Goal: Information Seeking & Learning: Learn about a topic

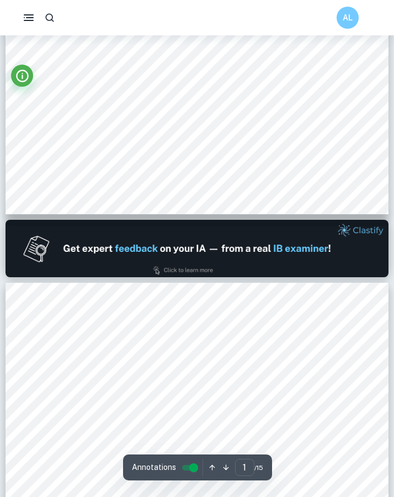
type input "2"
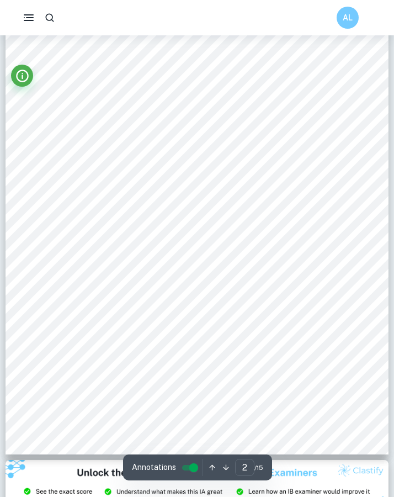
scroll to position [753, 0]
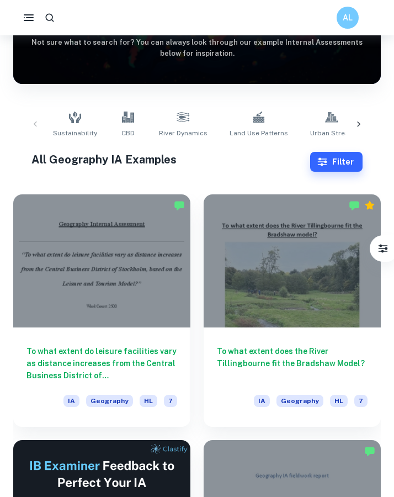
scroll to position [143, 0]
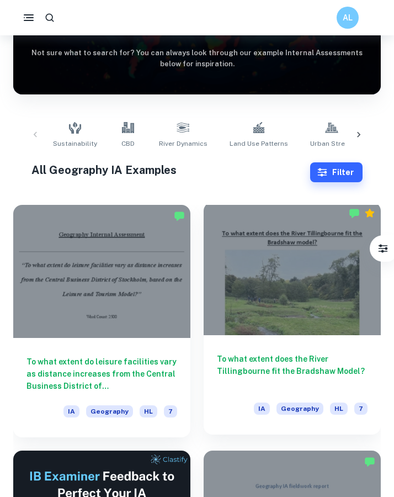
click at [253, 287] on div at bounding box center [292, 268] width 177 height 133
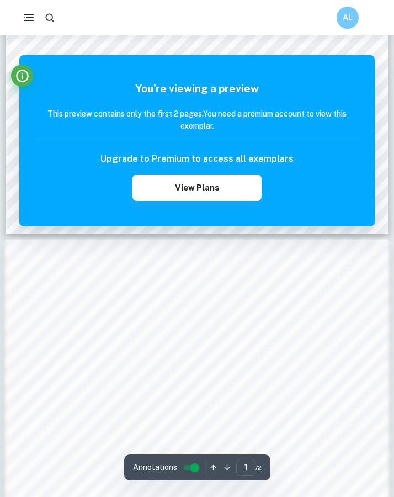
scroll to position [412, 0]
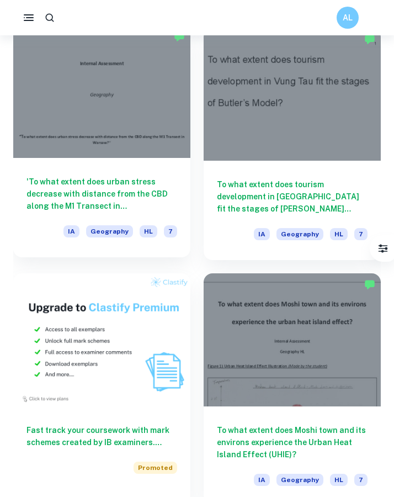
scroll to position [810, 0]
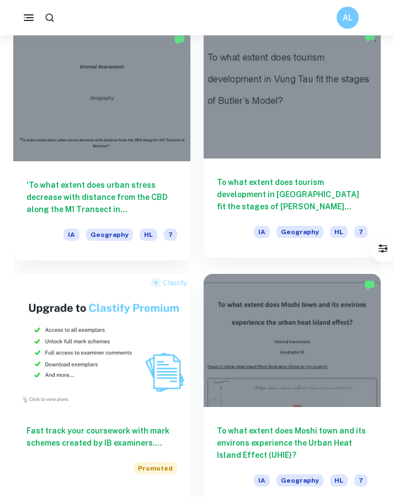
click at [273, 148] on div at bounding box center [292, 92] width 177 height 133
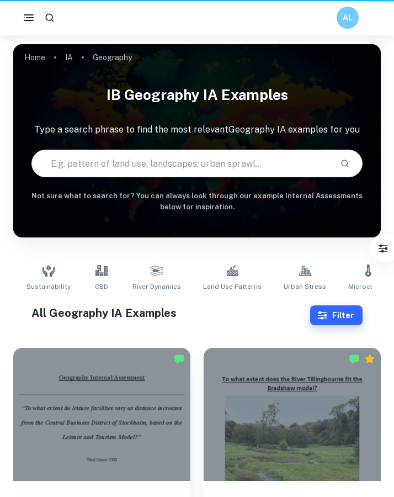
scroll to position [810, 0]
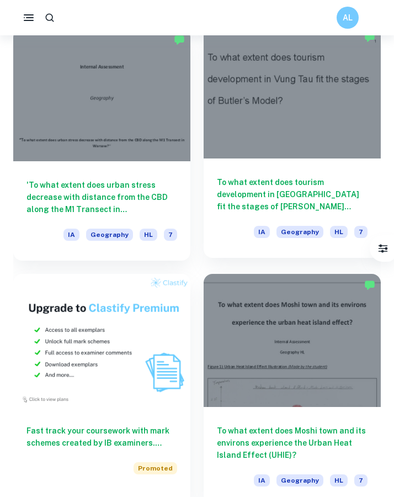
click at [267, 151] on div at bounding box center [292, 92] width 177 height 133
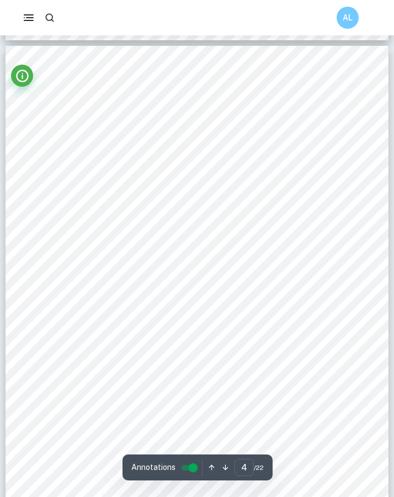
scroll to position [1724, 0]
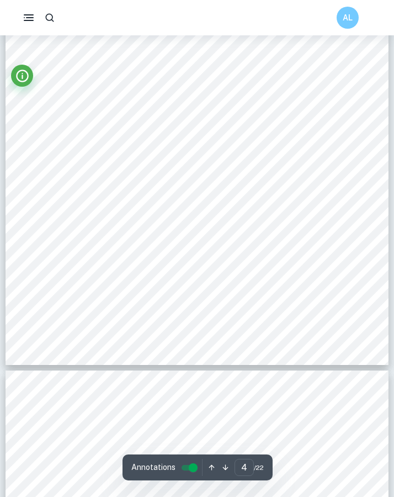
type input "5"
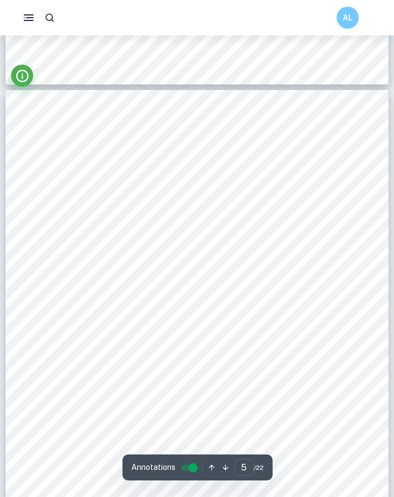
scroll to position [2084, 0]
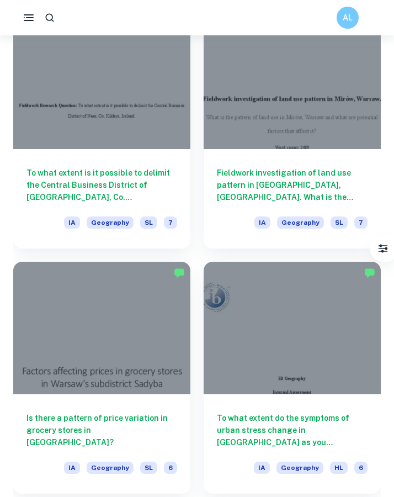
scroll to position [1535, 0]
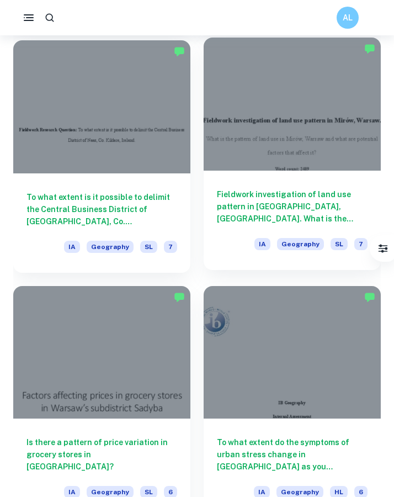
click at [238, 224] on h6 "Fieldwork investigation of land use pattern in Mirów, Warsaw. What is the patte…" at bounding box center [292, 206] width 151 height 36
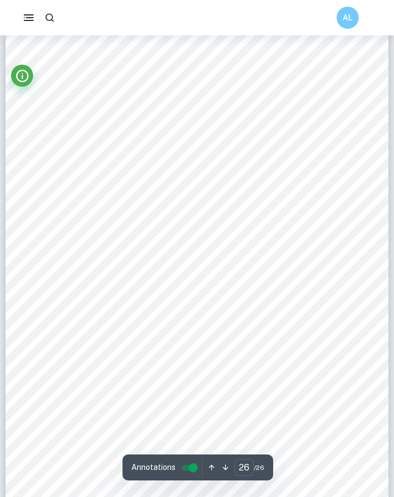
scroll to position [14135, 0]
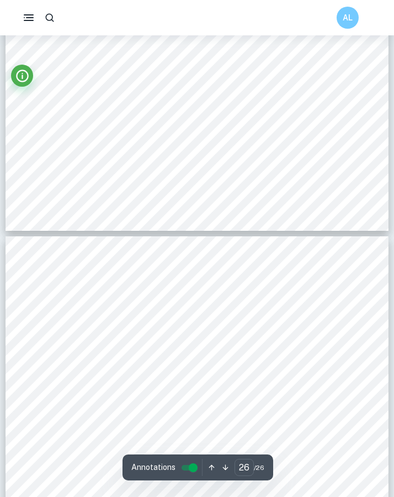
type input "25"
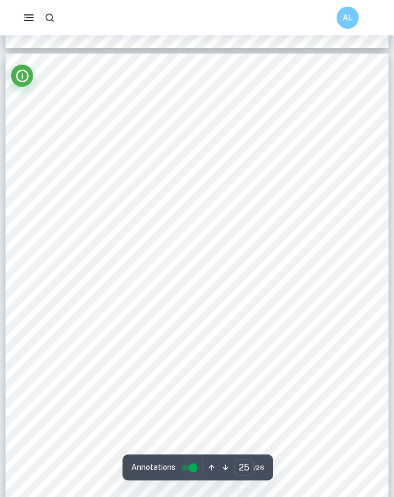
scroll to position [13417, 0]
